Goal: Task Accomplishment & Management: Manage account settings

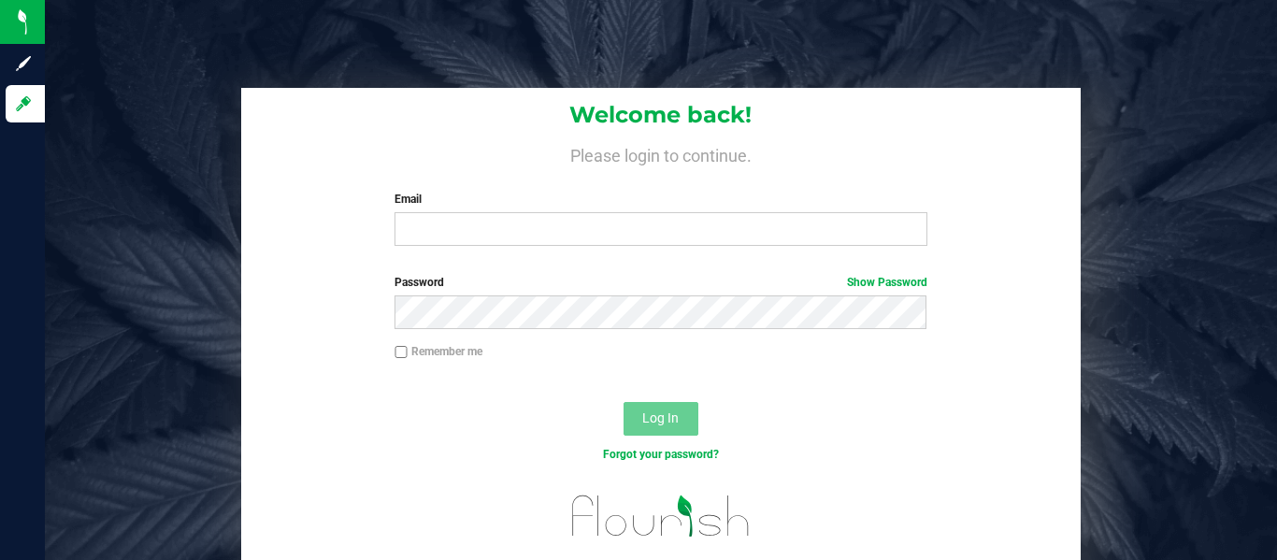
click at [652, 210] on div "Email Required Please format your email correctly." at bounding box center [660, 218] width 560 height 55
click at [651, 226] on input "Email" at bounding box center [660, 229] width 532 height 34
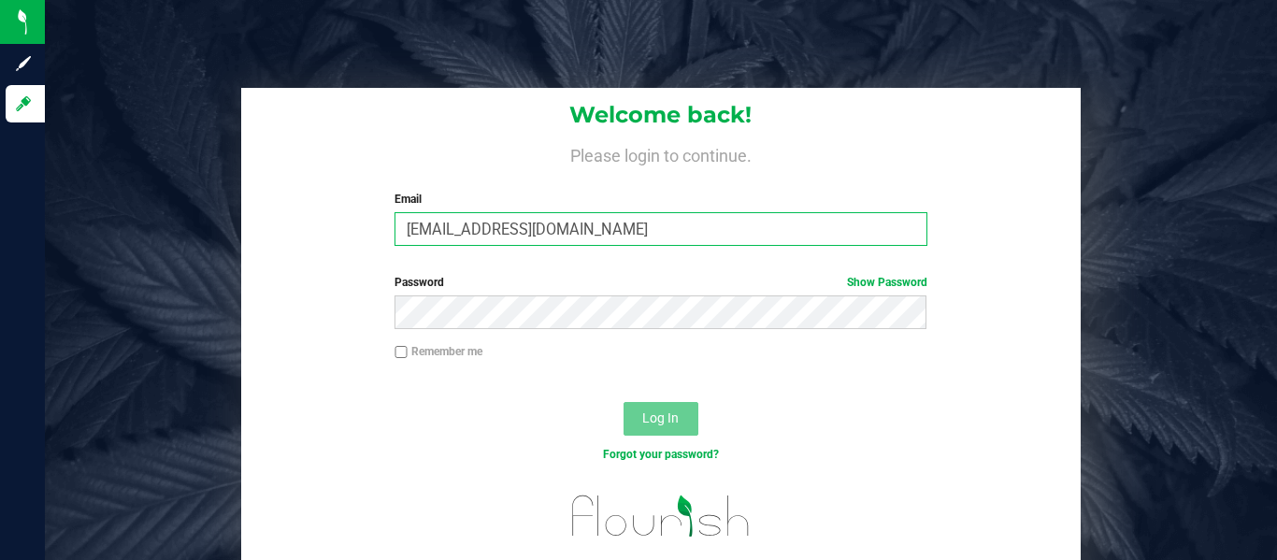
type input "[EMAIL_ADDRESS][DOMAIN_NAME]"
click at [695, 221] on input "[EMAIL_ADDRESS][DOMAIN_NAME]" at bounding box center [660, 229] width 532 height 34
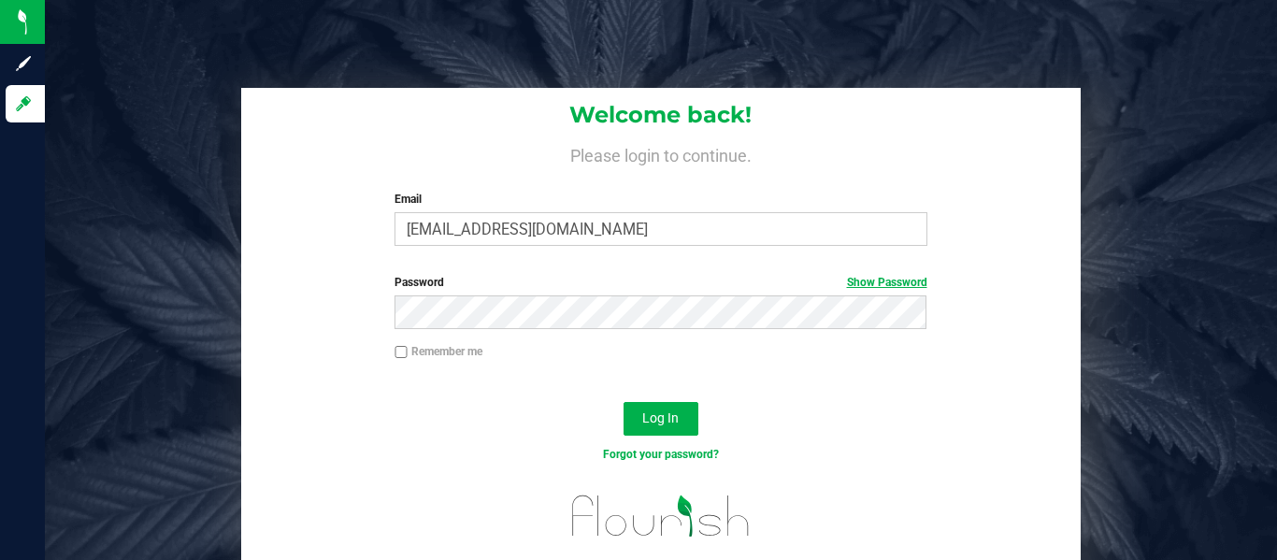
click at [852, 276] on link "Show Password" at bounding box center [887, 282] width 80 height 13
click at [852, 276] on link "Hide Password" at bounding box center [889, 282] width 75 height 13
click at [647, 403] on button "Log In" at bounding box center [660, 419] width 75 height 34
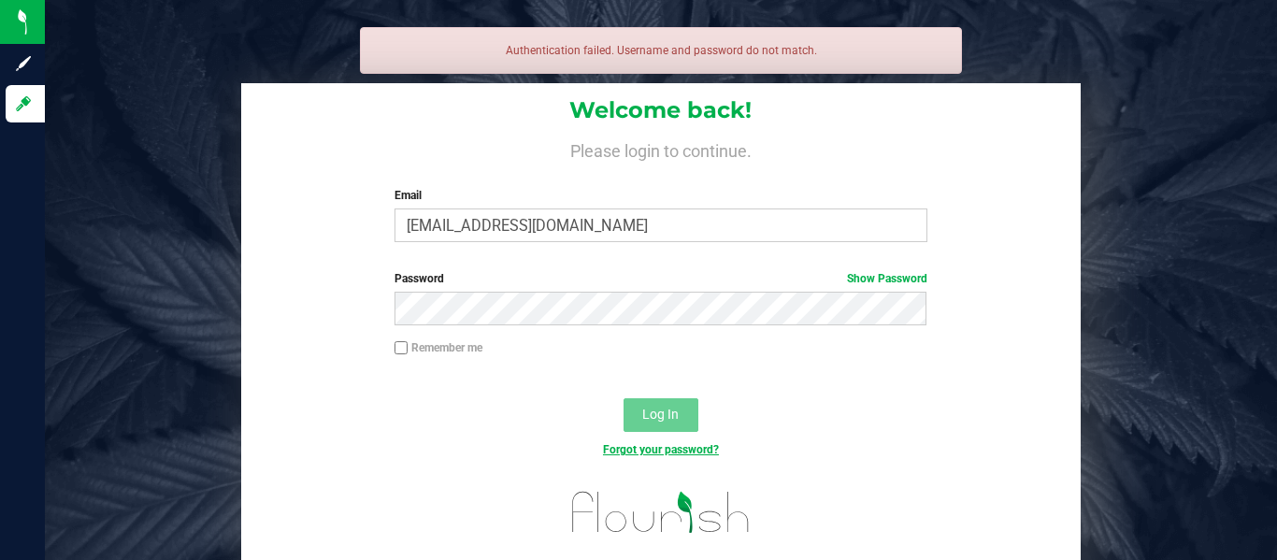
click at [639, 451] on link "Forgot your password?" at bounding box center [661, 449] width 116 height 13
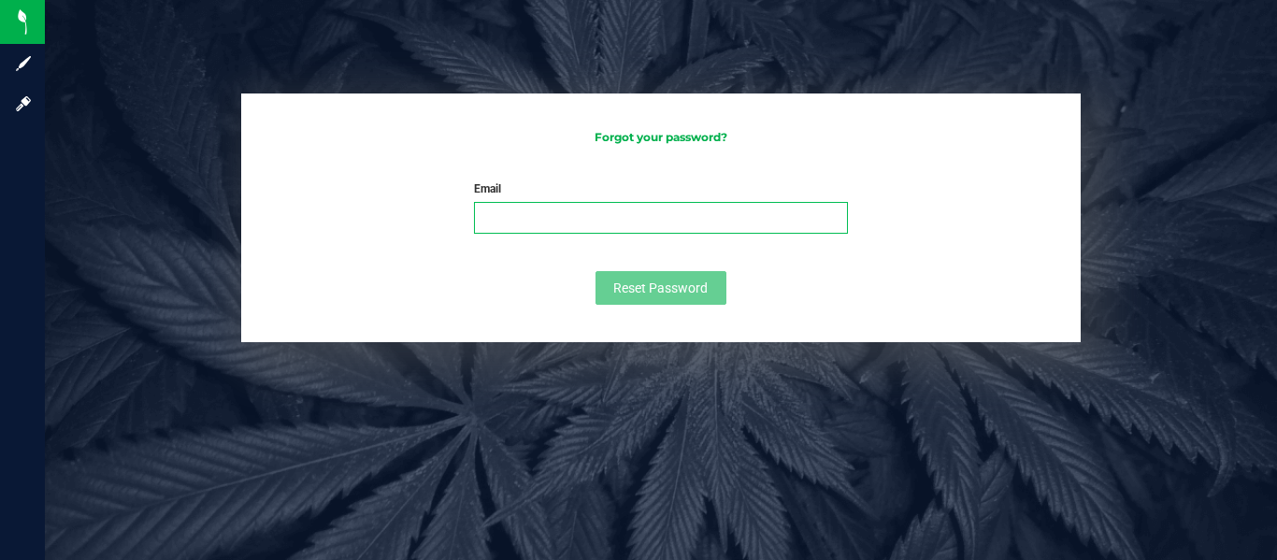
click at [716, 226] on input "Email" at bounding box center [660, 218] width 373 height 32
paste input "sawogbade@osmani.towerhamlets.sch.uk"
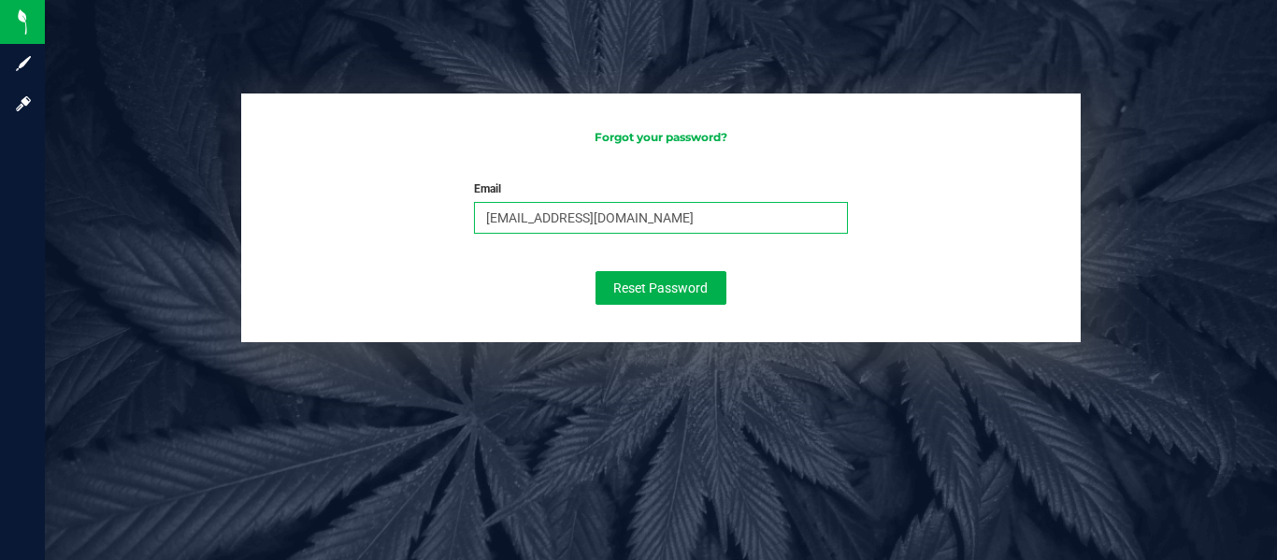
type input "sawogbade@osmani.towerhamlets.sch.uk"
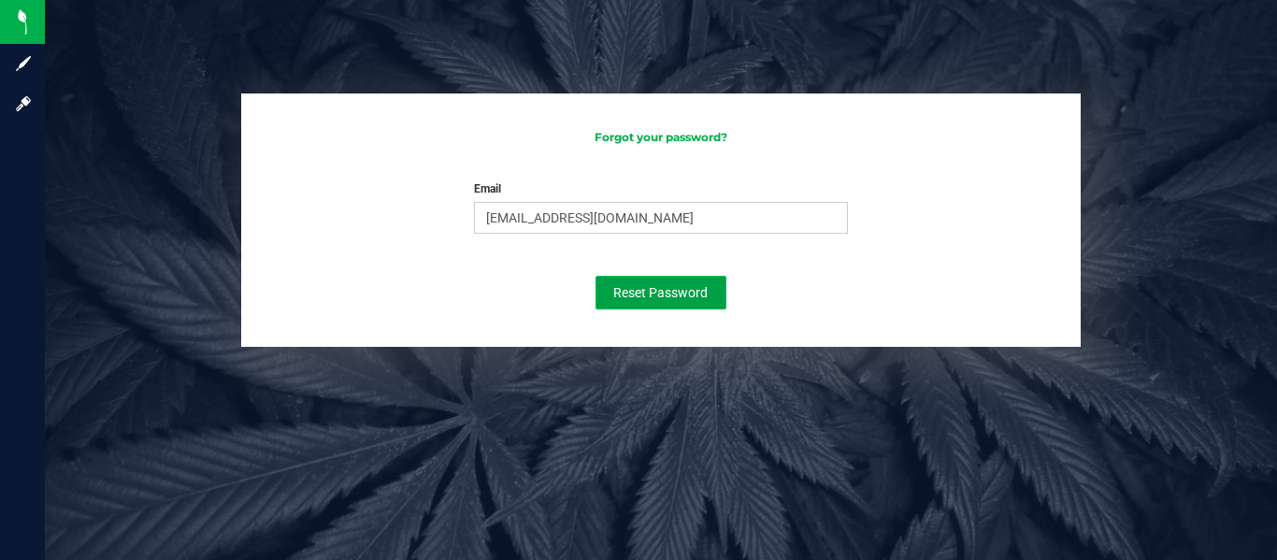
click at [680, 288] on span "Reset Password" at bounding box center [660, 292] width 94 height 15
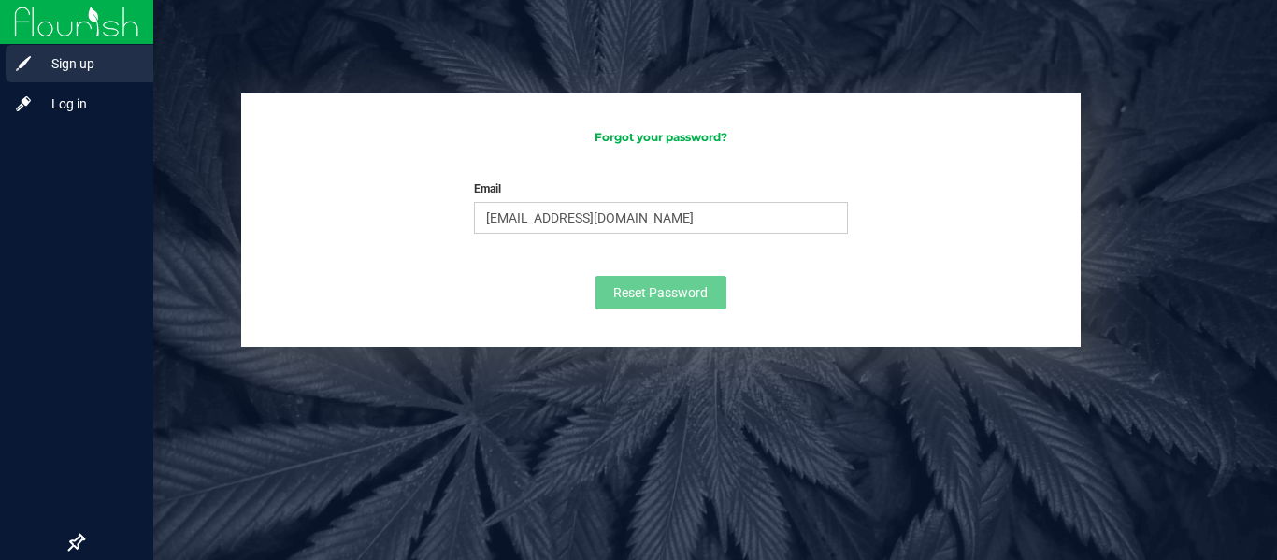
click at [50, 67] on span "Sign up" at bounding box center [89, 63] width 112 height 22
click at [75, 75] on div "Sign up" at bounding box center [80, 63] width 148 height 37
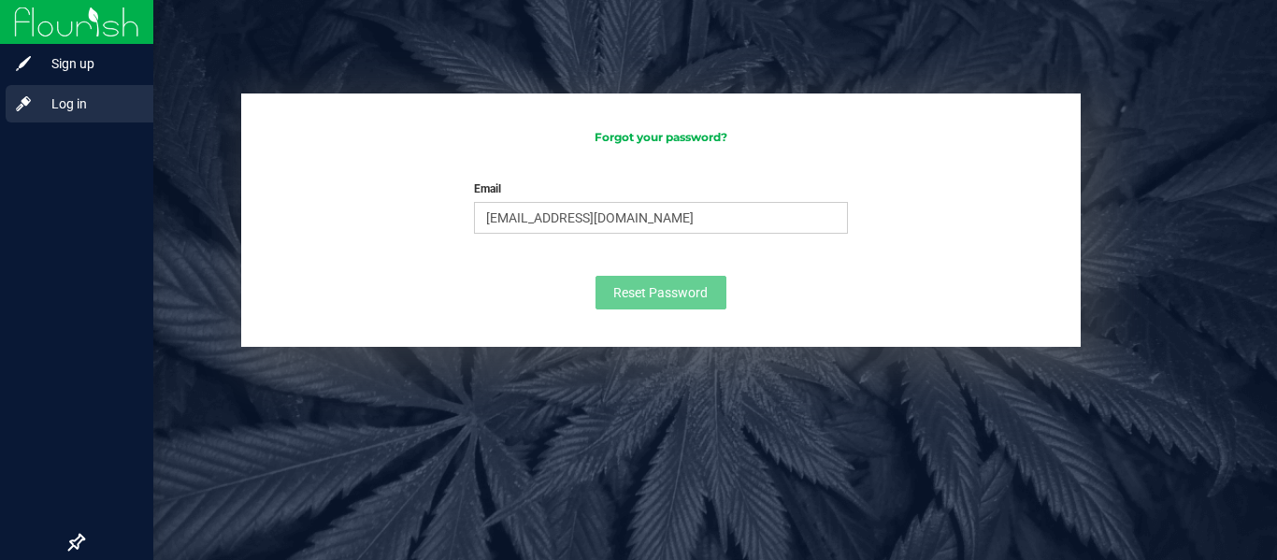
click at [53, 93] on span "Log in" at bounding box center [89, 104] width 112 height 22
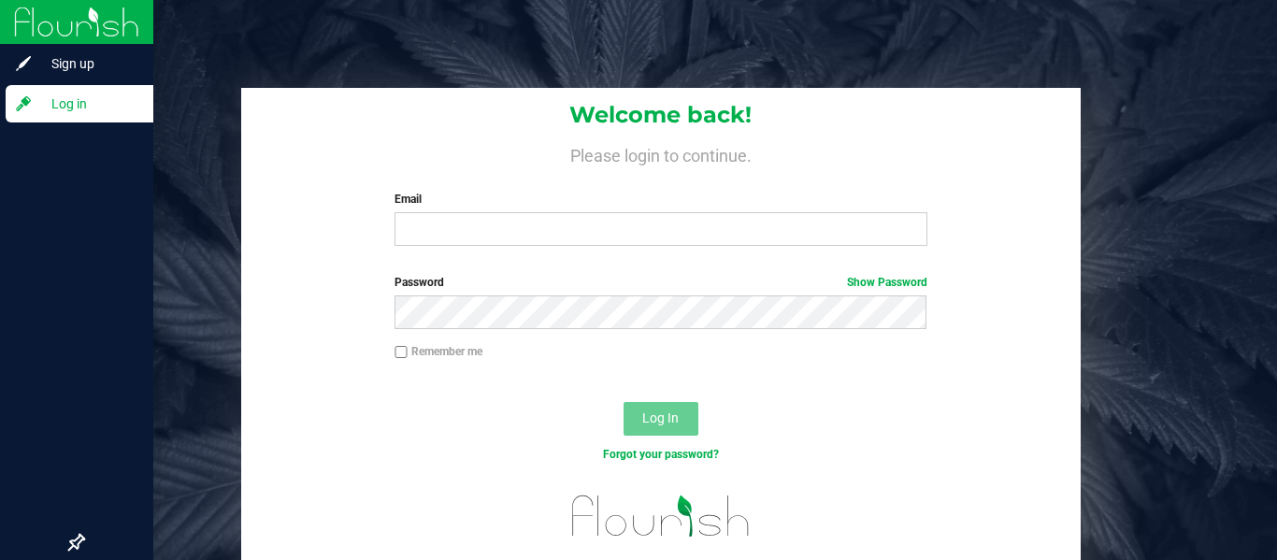
click at [53, 93] on span "Log in" at bounding box center [89, 104] width 112 height 22
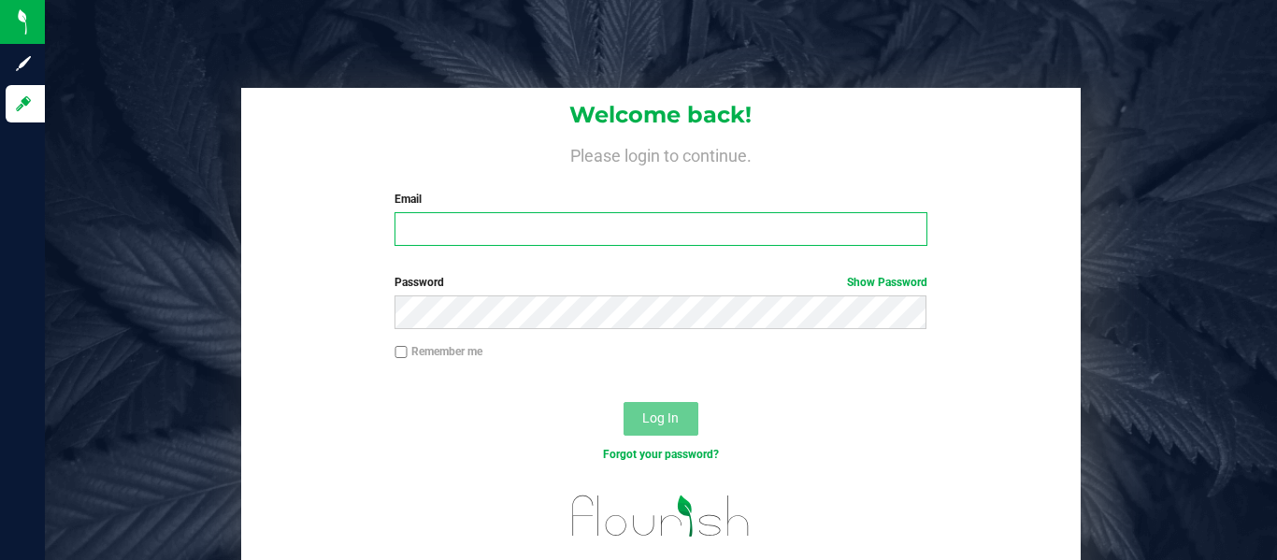
click at [669, 236] on input "Email" at bounding box center [660, 229] width 532 height 34
click at [796, 431] on div "Log In" at bounding box center [661, 424] width 840 height 63
